Goal: Transaction & Acquisition: Purchase product/service

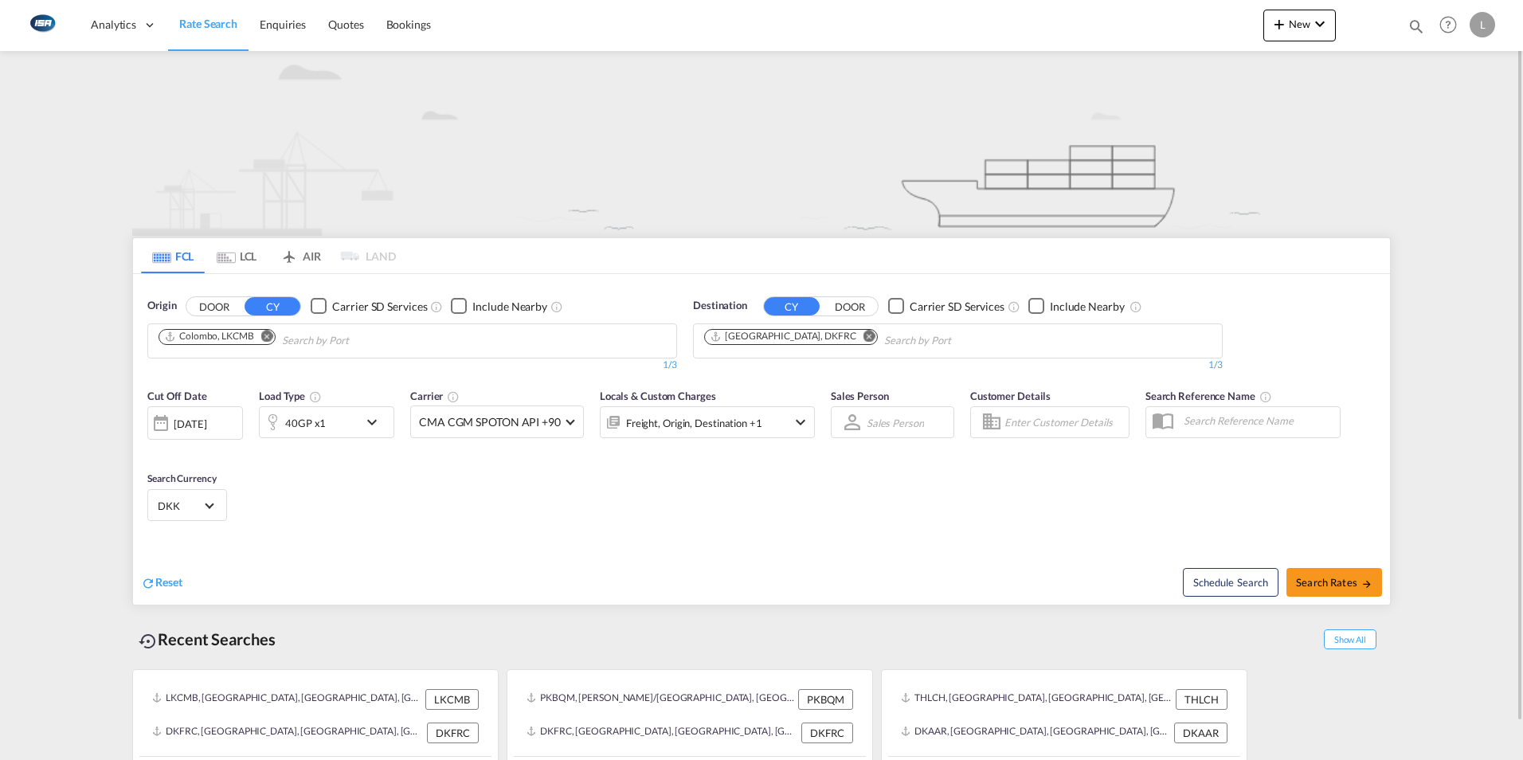
click at [268, 340] on md-icon "Remove" at bounding box center [267, 336] width 12 height 12
click at [265, 341] on body "Analytics Dashboard Rate Search Enquiries Quotes Bookings" at bounding box center [761, 380] width 1523 height 760
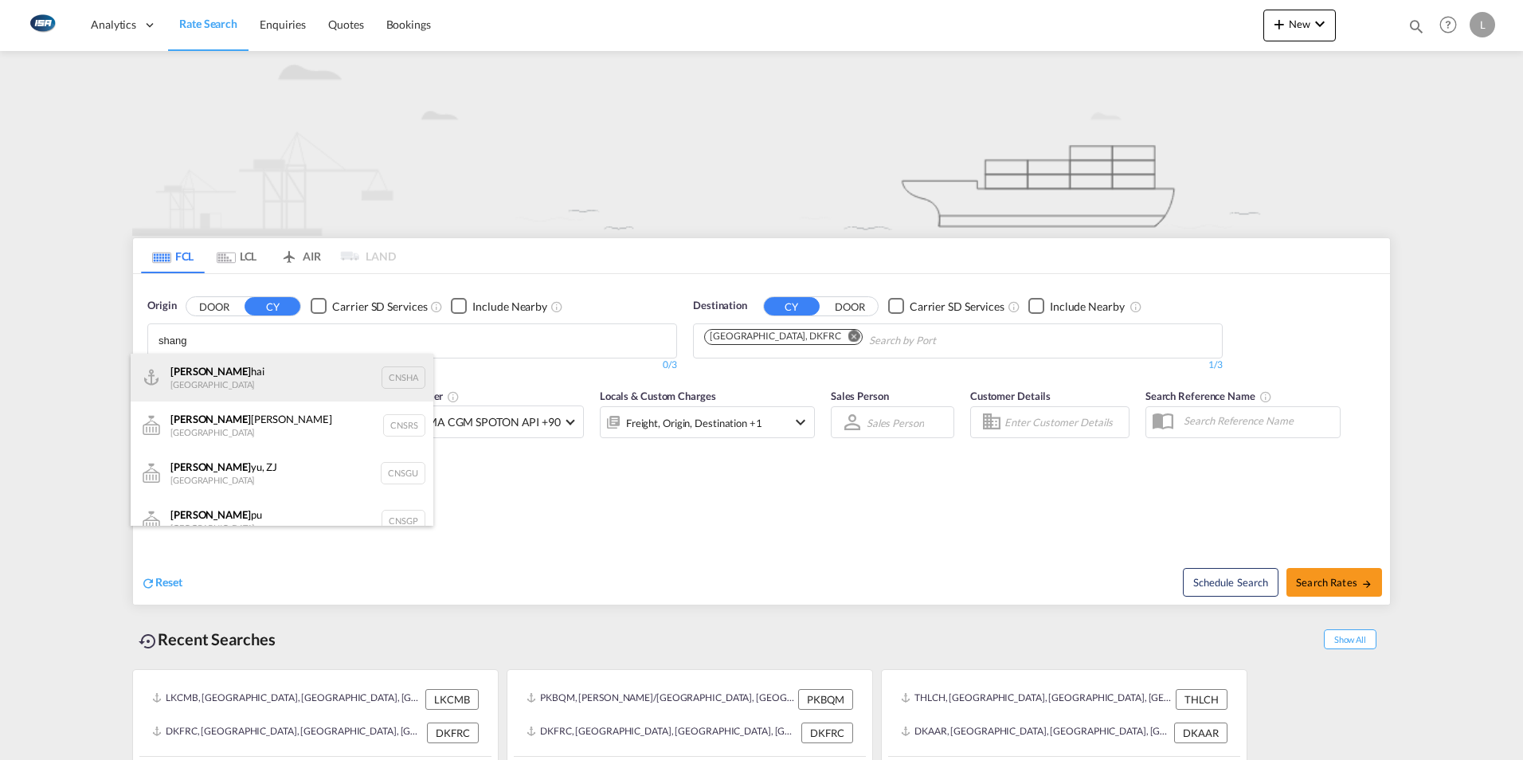
type input "shang"
click at [221, 371] on div "Shang hai China CNSHA" at bounding box center [282, 378] width 303 height 48
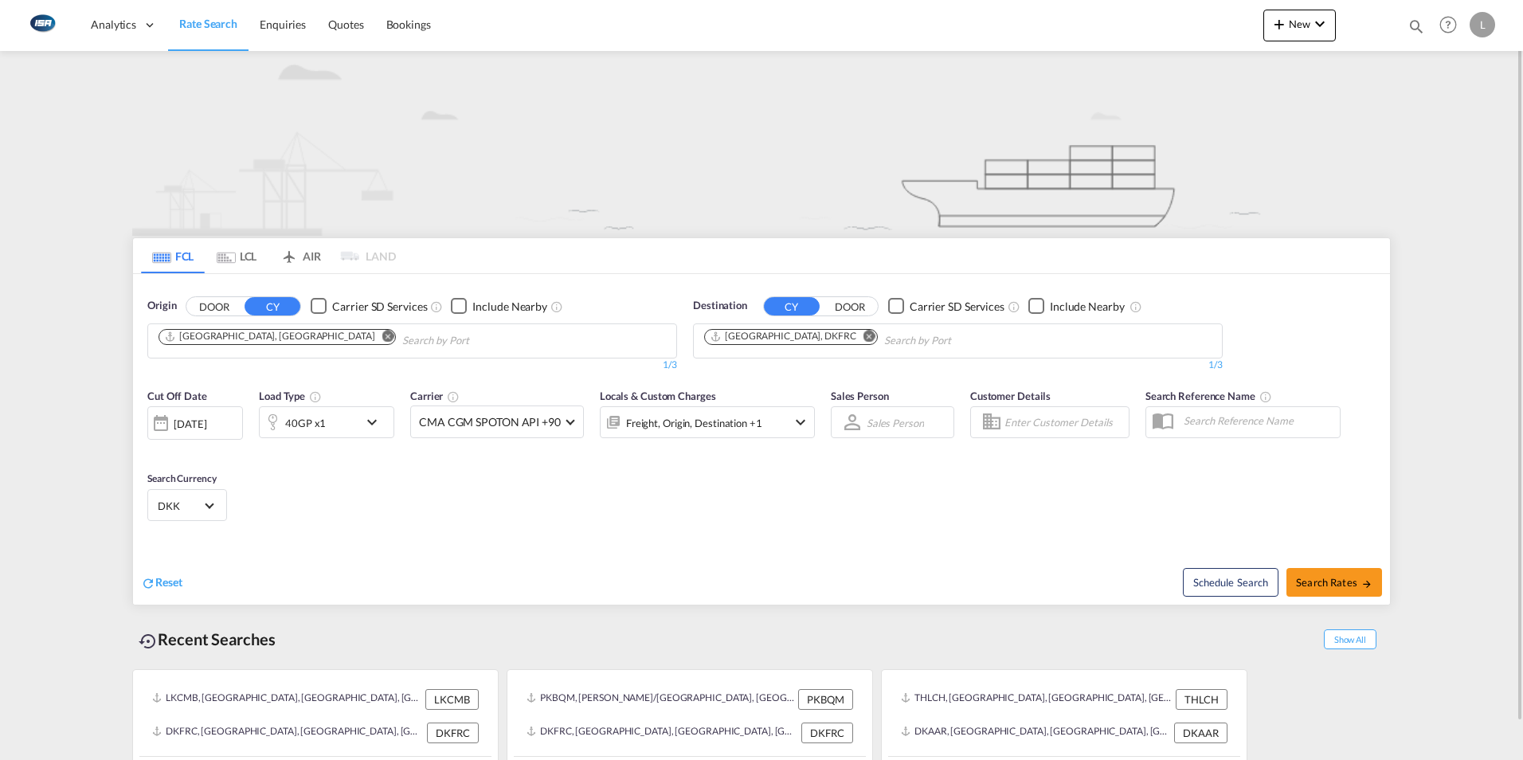
click at [863, 335] on md-icon "Remove" at bounding box center [869, 336] width 12 height 12
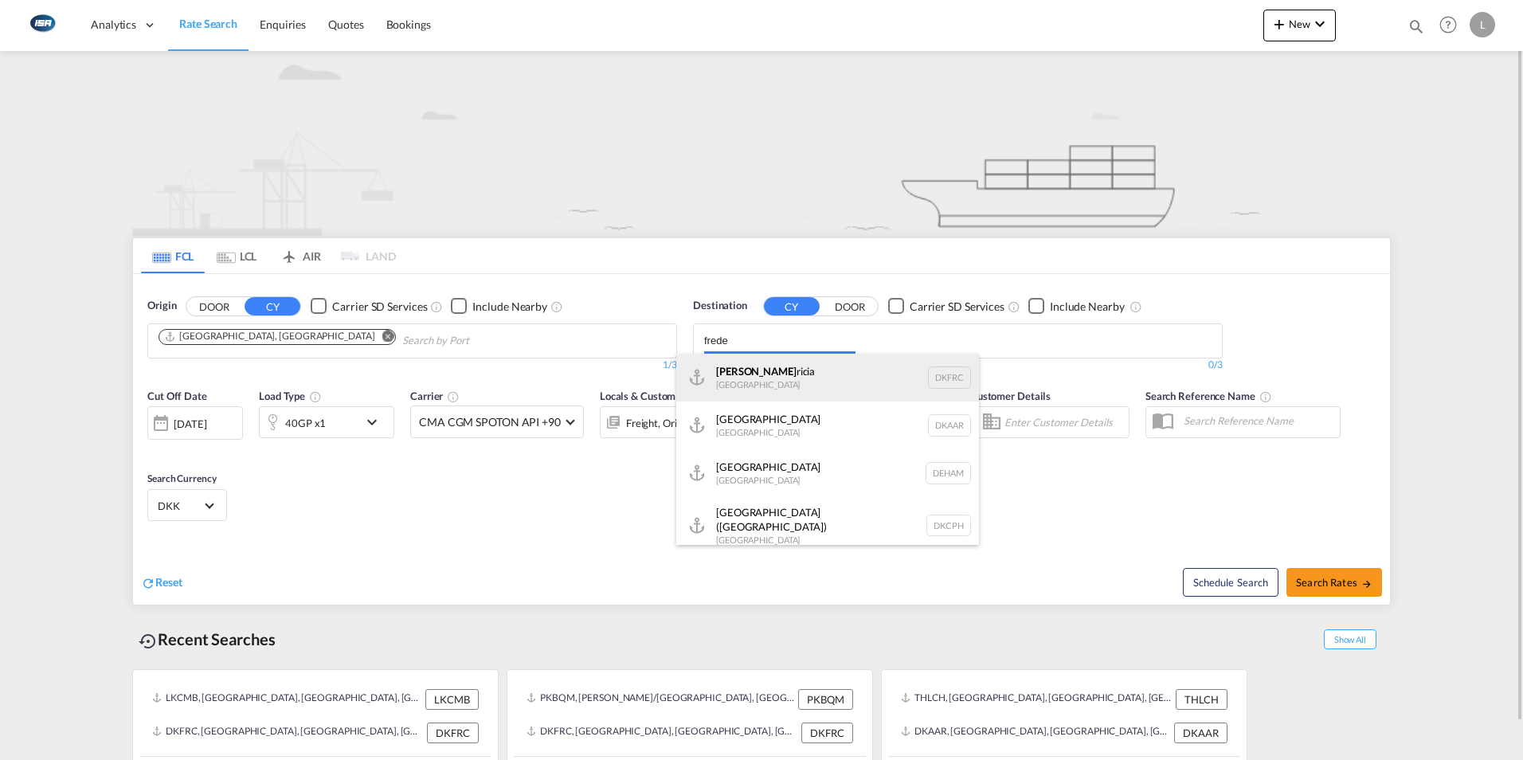
type input "frede"
click at [742, 369] on div "[PERSON_NAME] [GEOGRAPHIC_DATA] DKFRC" at bounding box center [827, 378] width 303 height 48
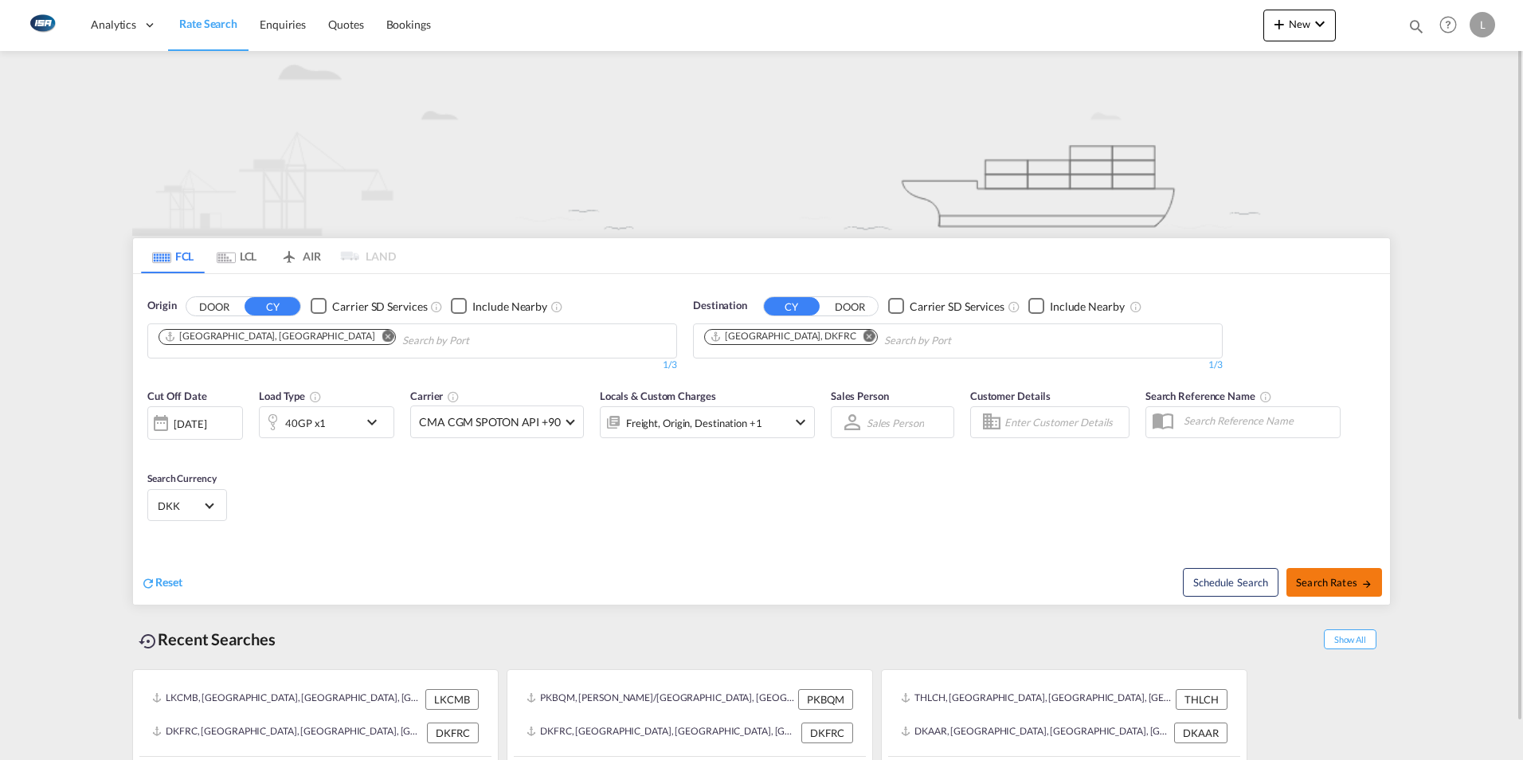
click at [1341, 582] on span "Search Rates" at bounding box center [1334, 582] width 76 height 13
type input "CNSHA to DKFRC / [DATE]"
